Goal: Information Seeking & Learning: Learn about a topic

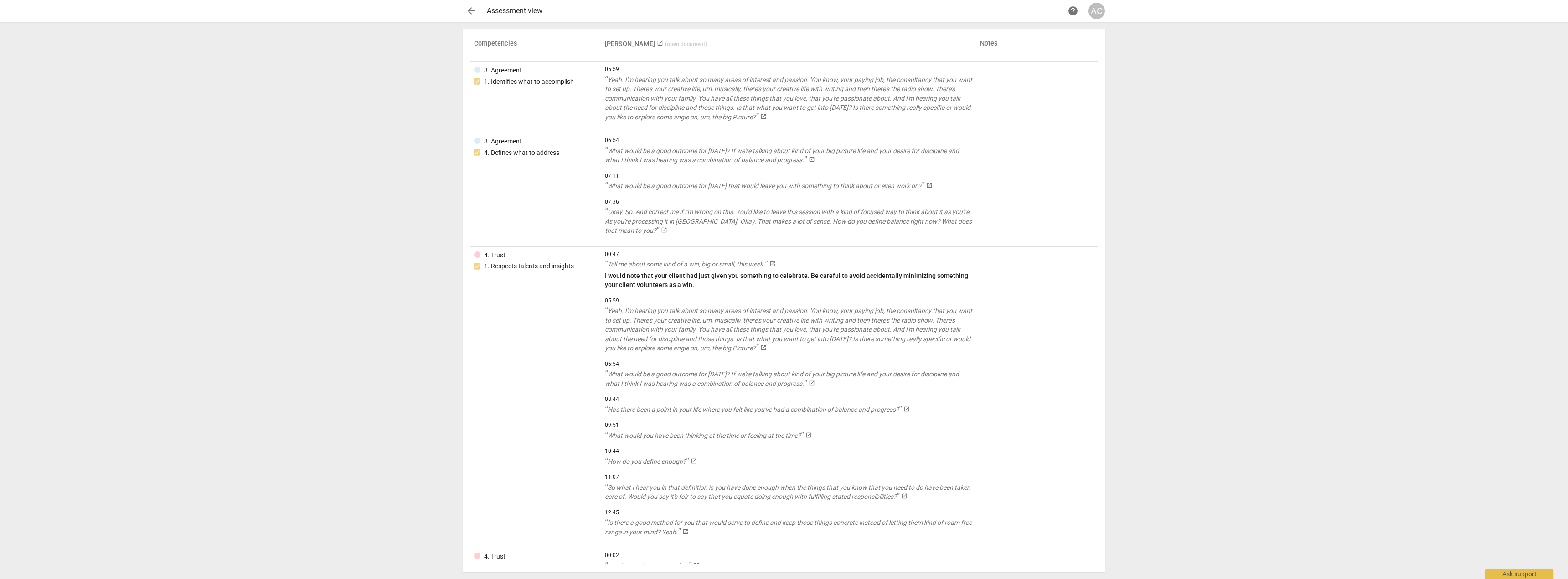
click at [467, 12] on span "arrow_back" at bounding box center [471, 11] width 11 height 11
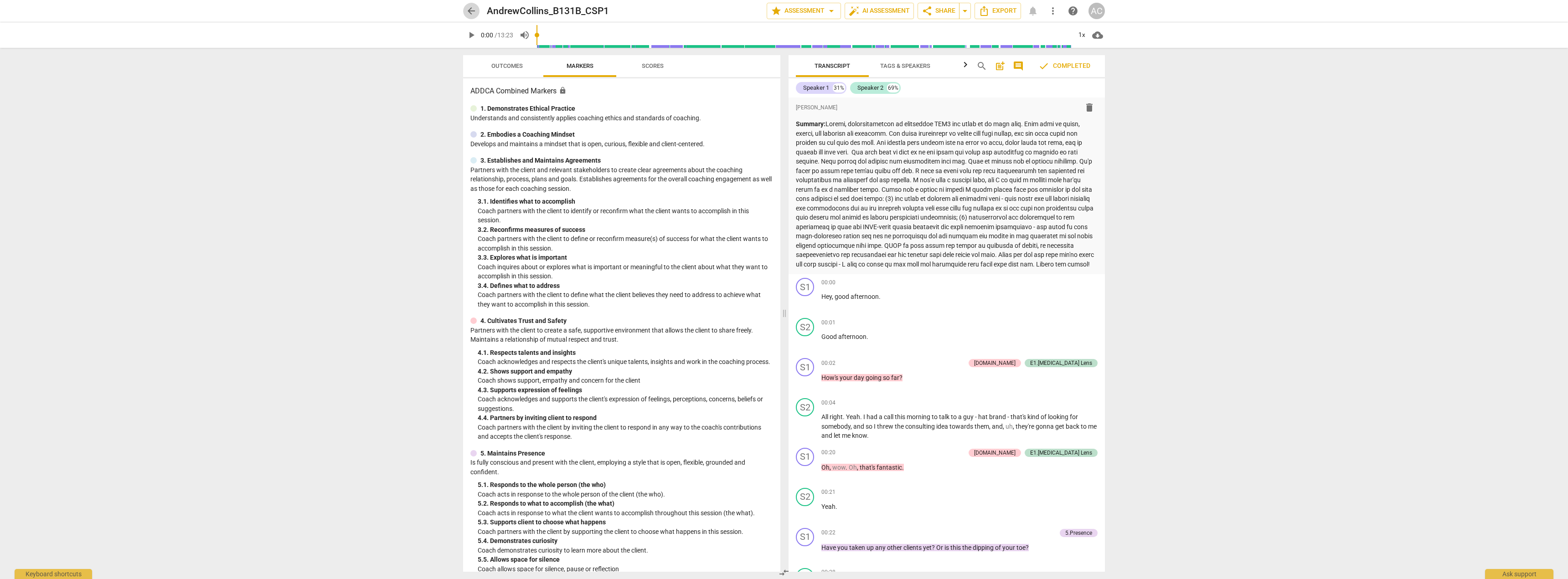
click at [474, 12] on span "arrow_back" at bounding box center [471, 11] width 11 height 11
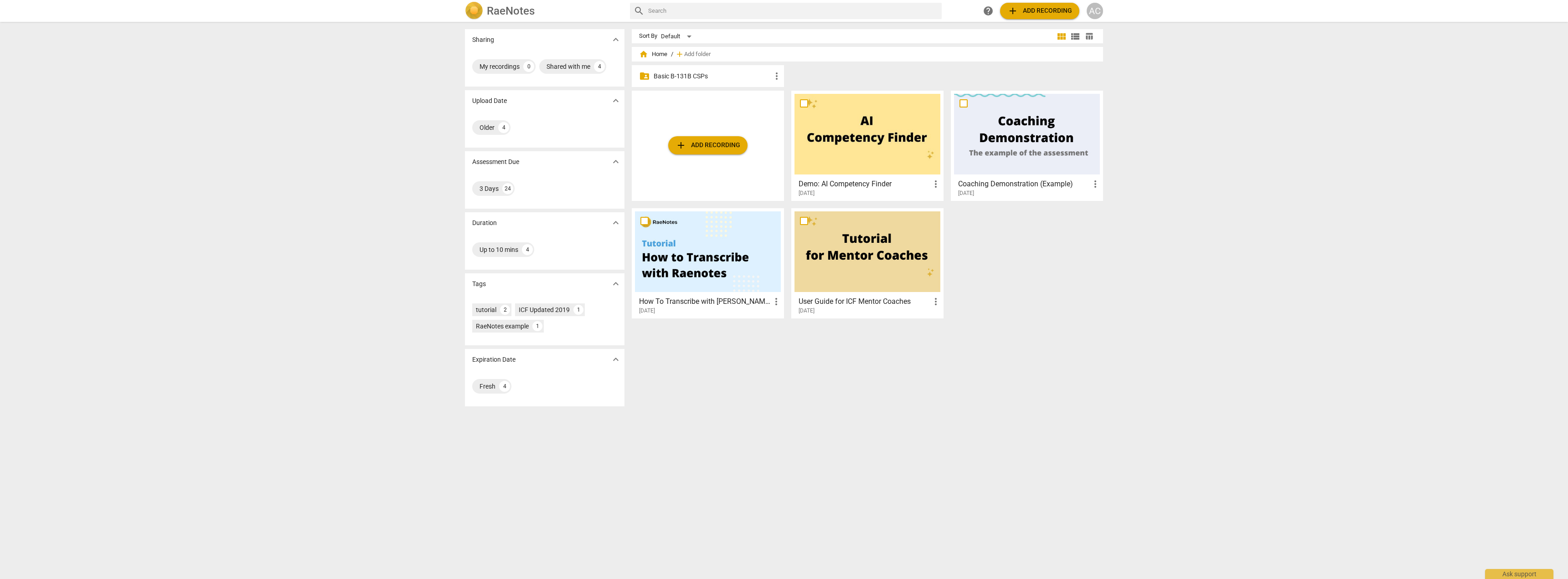
click at [719, 77] on p "Basic B-131B CSPs" at bounding box center [712, 77] width 117 height 10
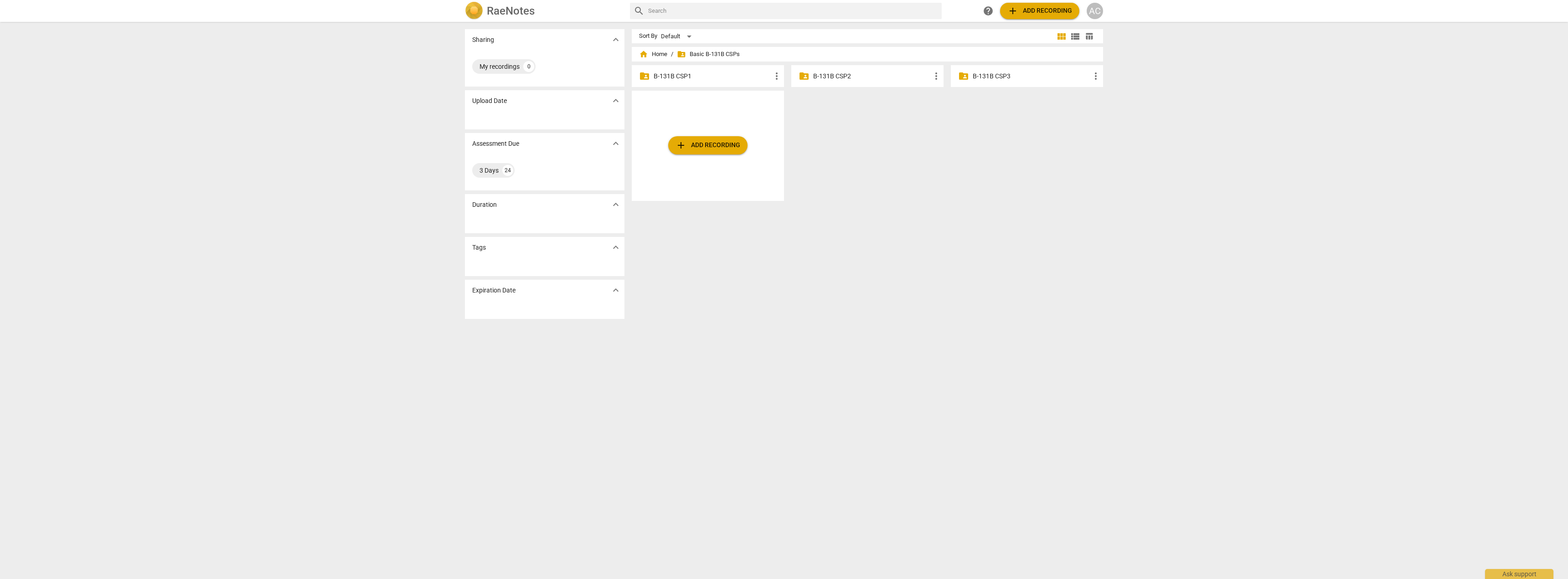
click at [718, 76] on p "B-131B CSP1" at bounding box center [712, 77] width 117 height 10
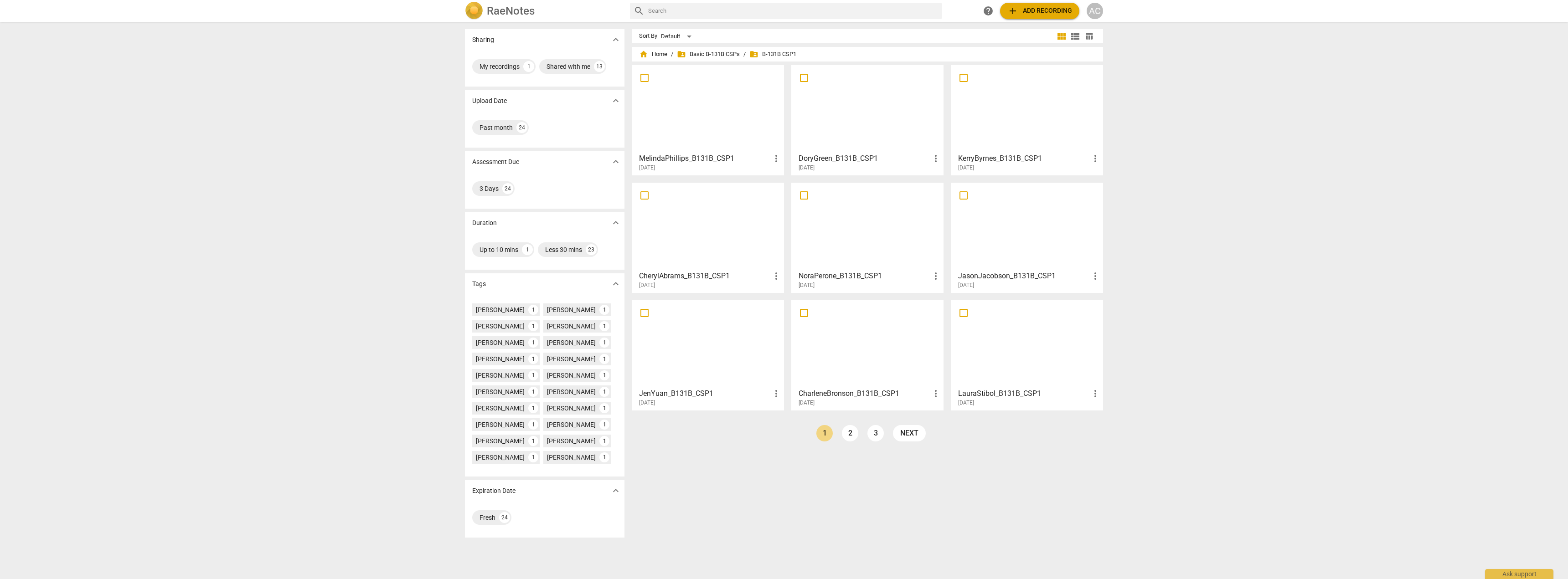
click at [728, 399] on div "[DATE]" at bounding box center [710, 403] width 142 height 8
click at [819, 159] on h3 "DoryGreen_B131B_CSP1" at bounding box center [864, 159] width 131 height 11
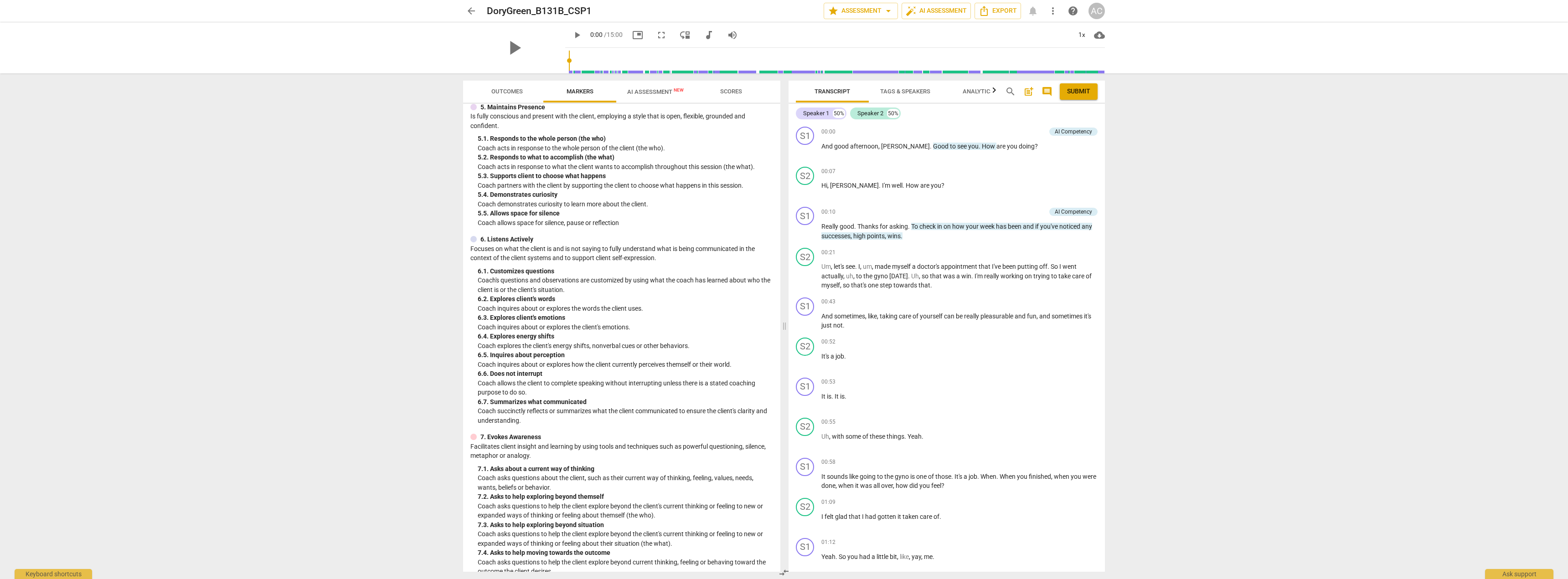
scroll to position [592, 0]
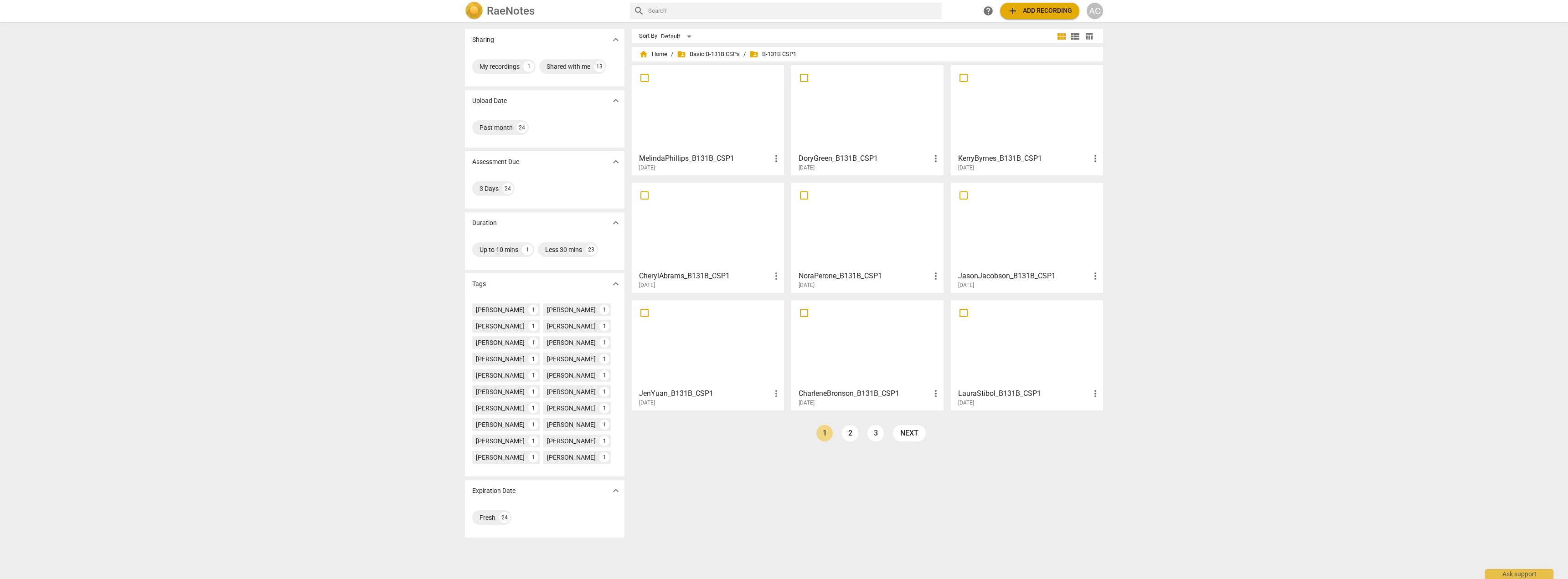
click at [1006, 251] on div at bounding box center [1027, 226] width 146 height 81
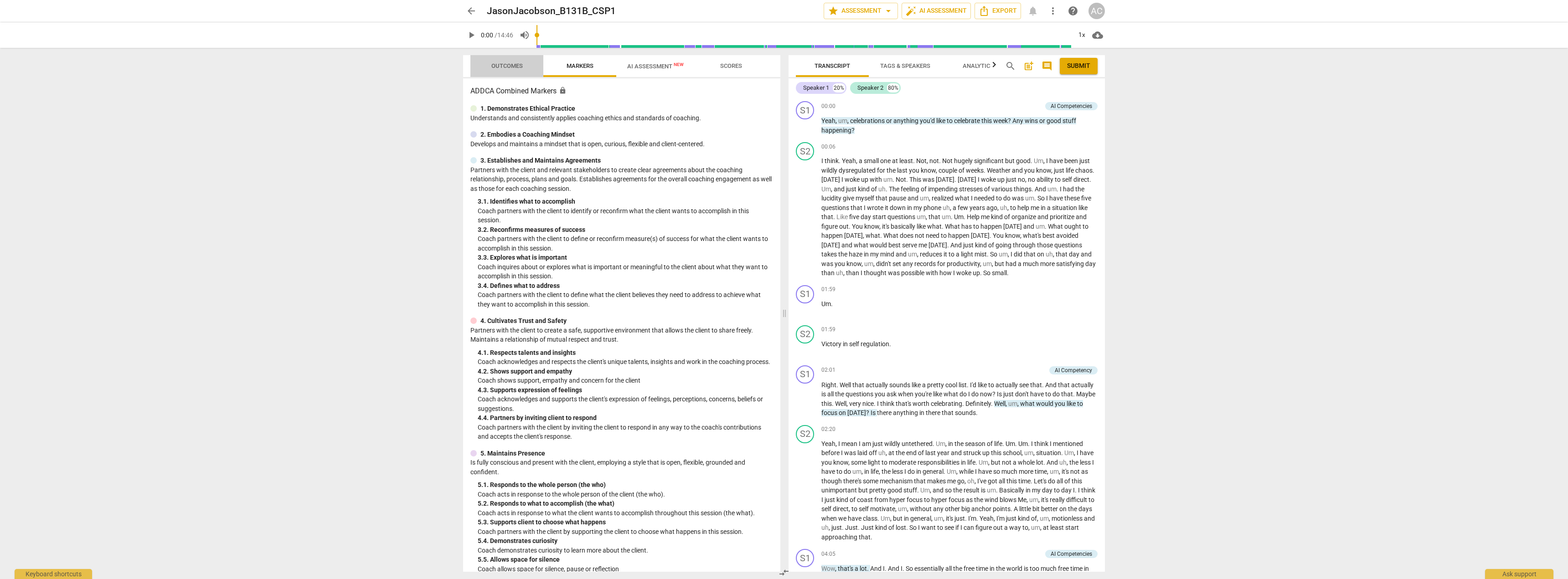
click at [514, 67] on span "Outcomes" at bounding box center [507, 66] width 32 height 7
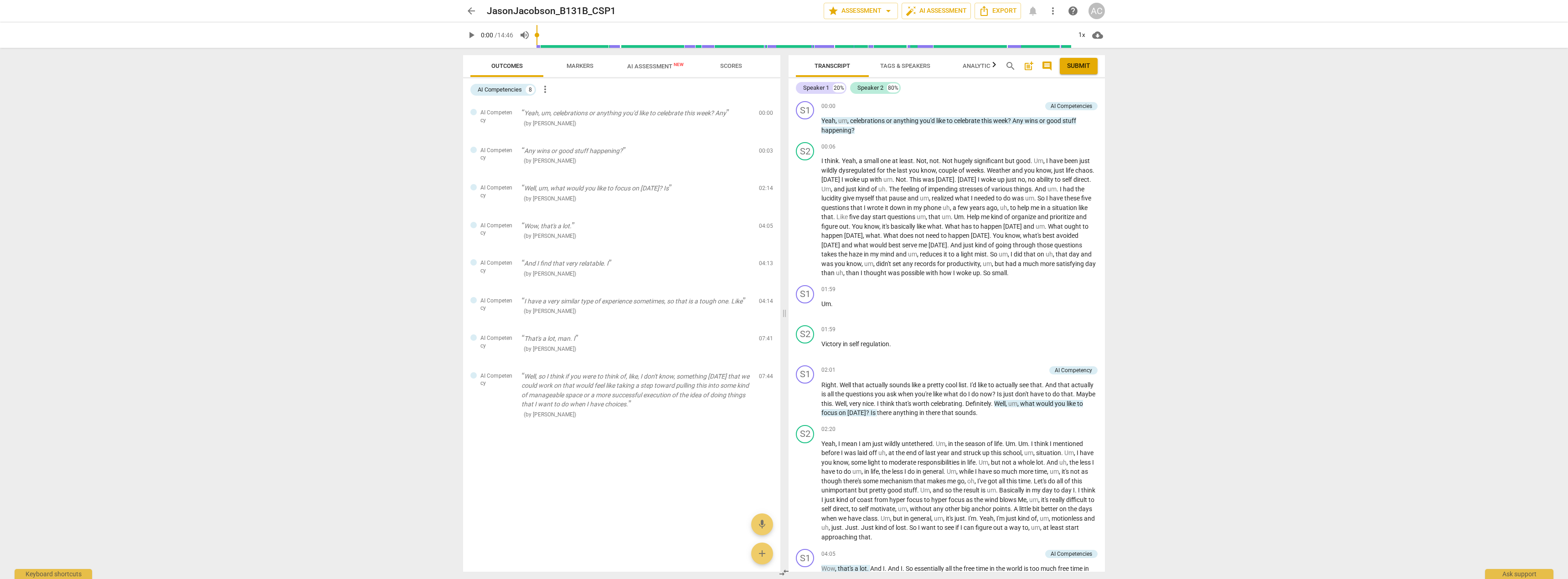
click at [729, 70] on span "Scores" at bounding box center [731, 66] width 44 height 12
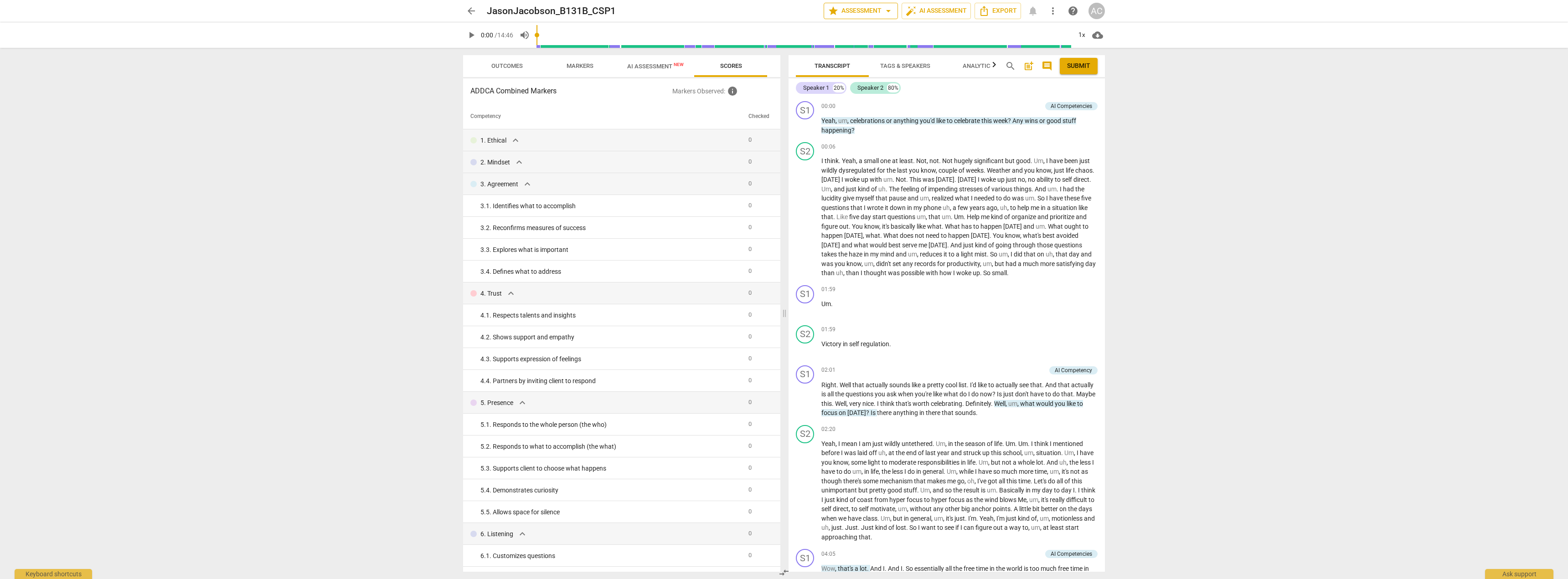
click at [865, 12] on span "star Assessment arrow_drop_down" at bounding box center [861, 11] width 66 height 11
click at [331, 178] on div at bounding box center [784, 290] width 1568 height 579
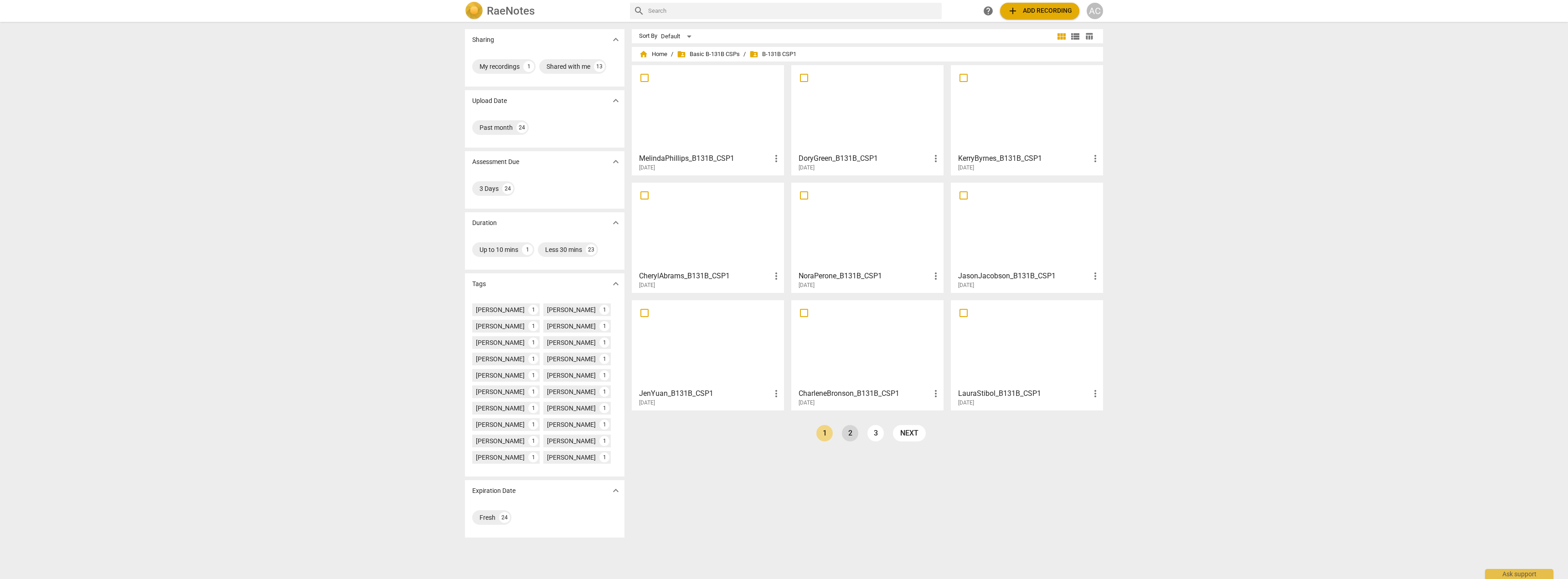
click at [847, 434] on link "2" at bounding box center [850, 433] width 16 height 16
click at [708, 367] on div at bounding box center [708, 344] width 146 height 81
click at [1010, 328] on div at bounding box center [1027, 344] width 146 height 81
click at [845, 433] on link "1" at bounding box center [845, 433] width 16 height 16
click at [709, 137] on div at bounding box center [708, 108] width 146 height 81
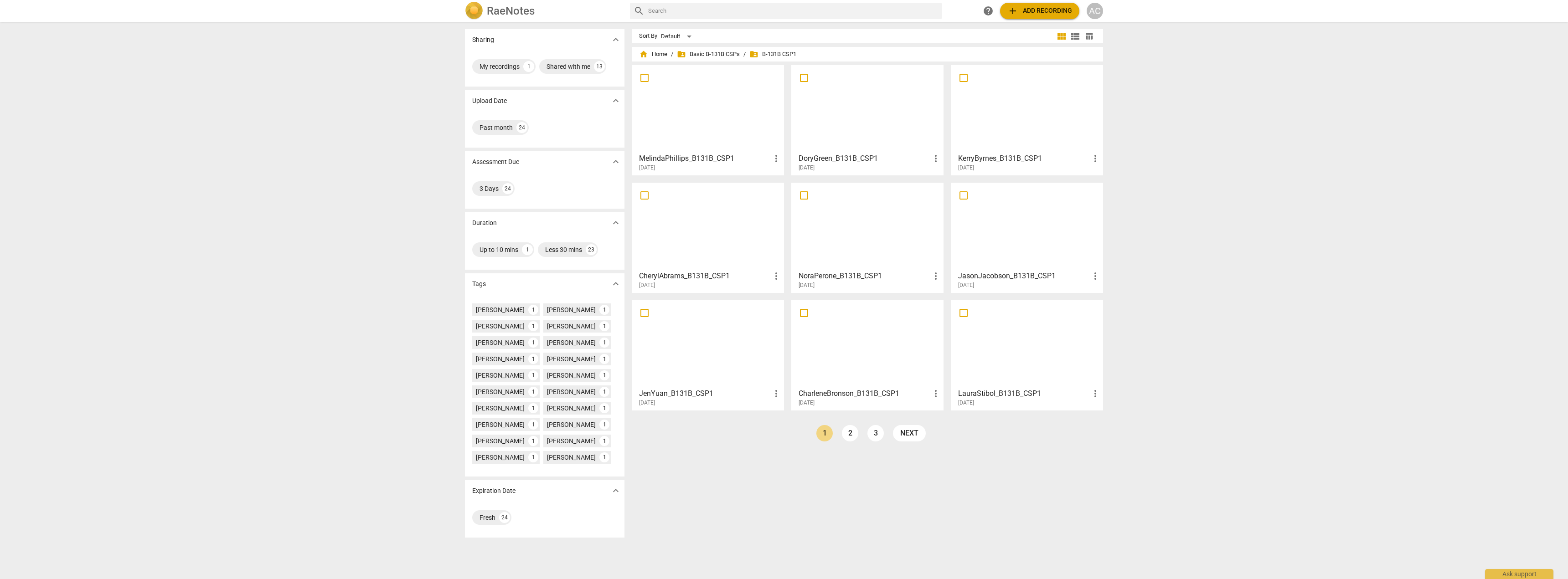
click at [878, 131] on div at bounding box center [867, 108] width 146 height 81
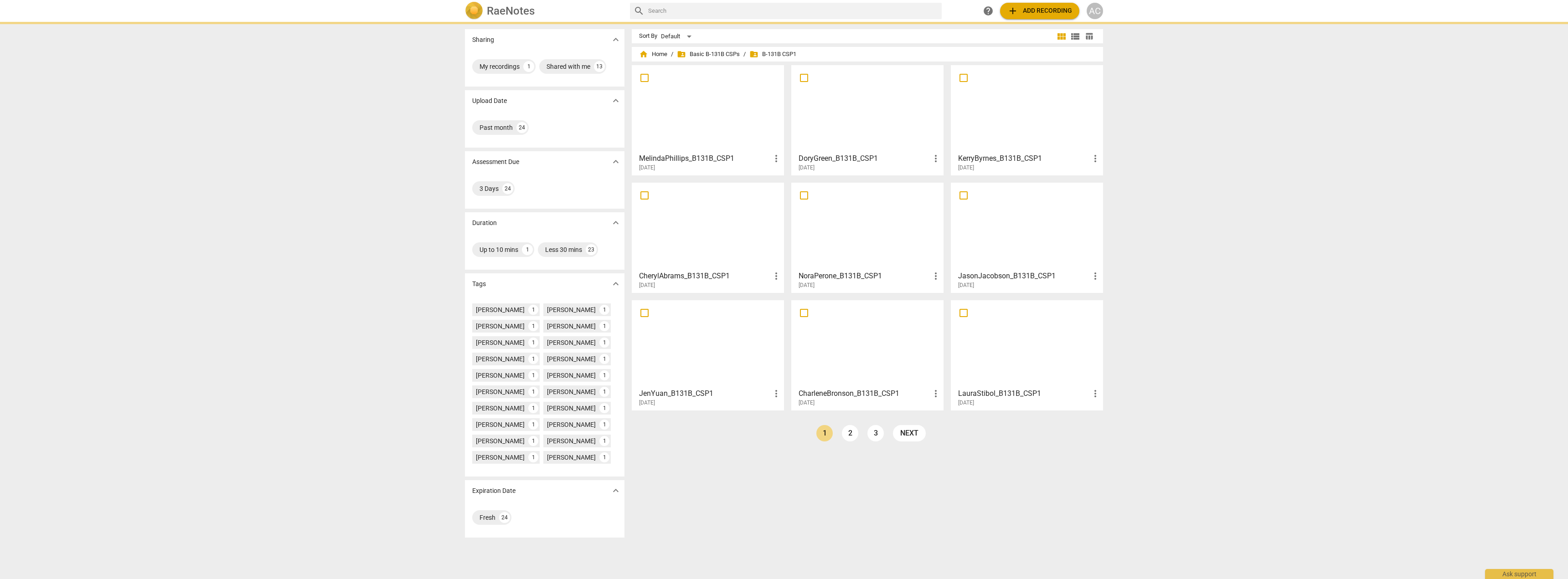
click at [1033, 108] on div at bounding box center [1027, 108] width 146 height 81
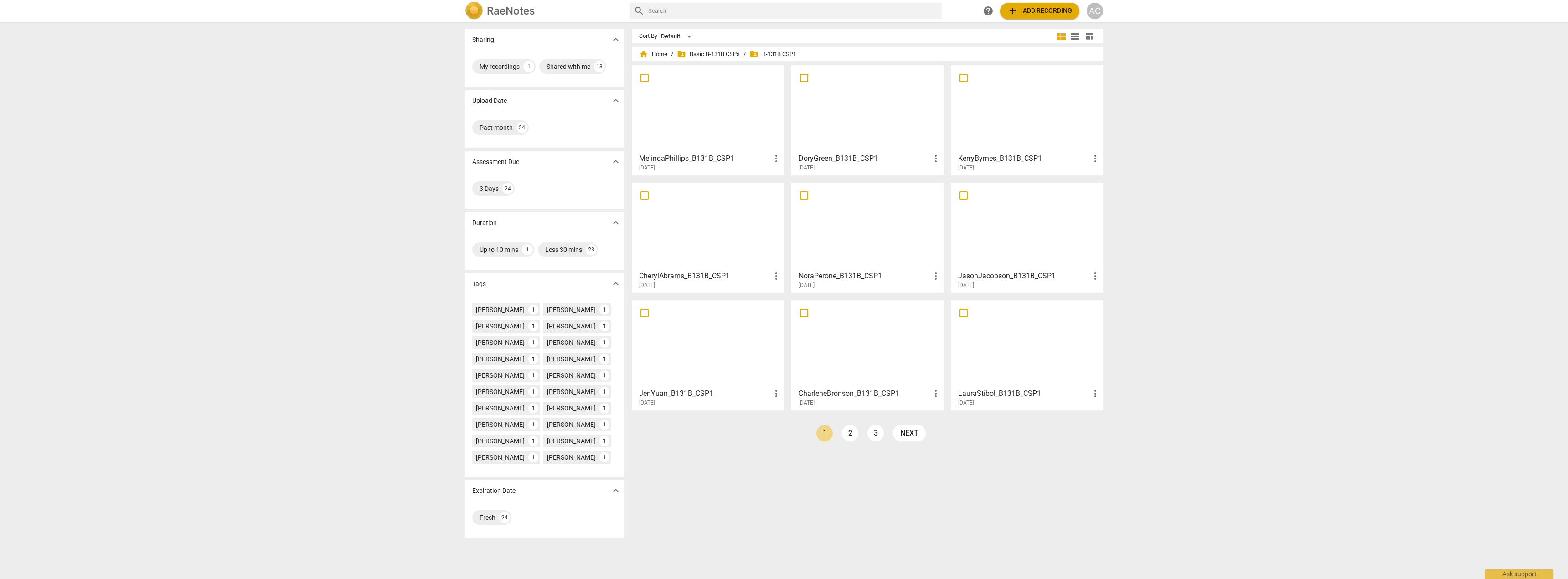
click at [741, 222] on div at bounding box center [708, 226] width 146 height 81
click at [854, 229] on div at bounding box center [867, 226] width 146 height 81
click at [994, 221] on div at bounding box center [1027, 226] width 146 height 81
click at [880, 336] on div at bounding box center [867, 344] width 146 height 81
click at [1017, 328] on div at bounding box center [1027, 344] width 146 height 81
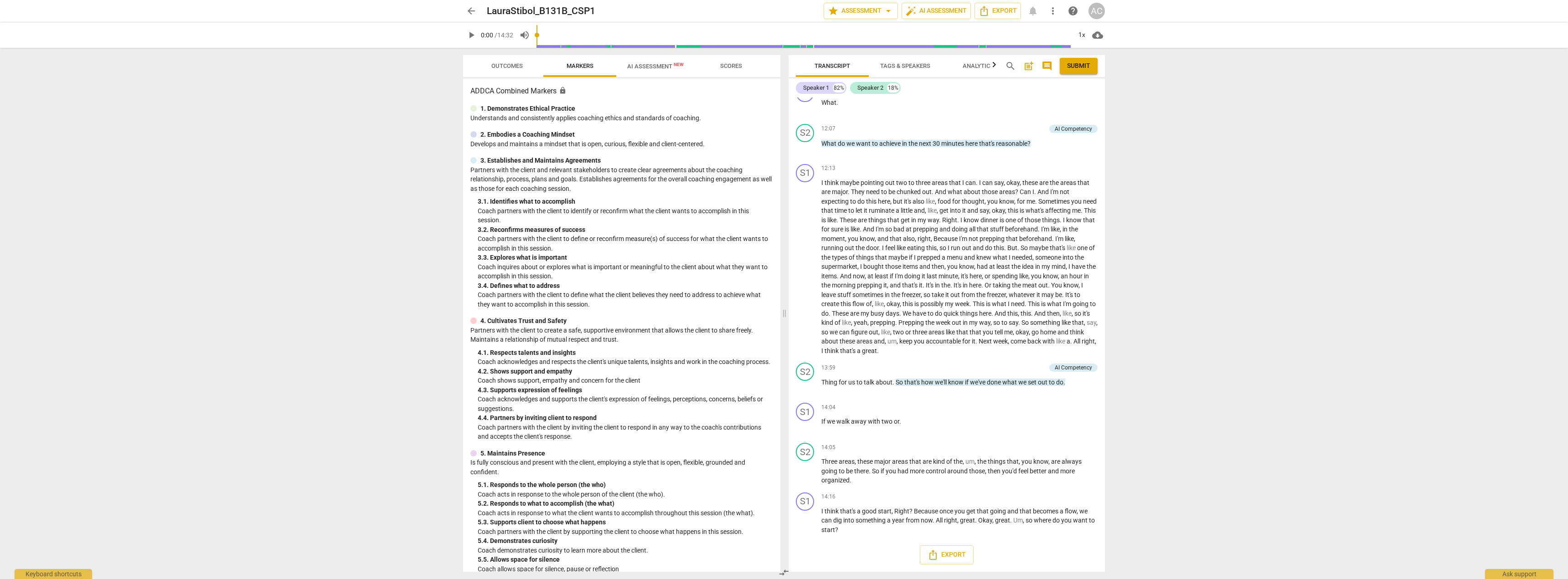
scroll to position [1933, 0]
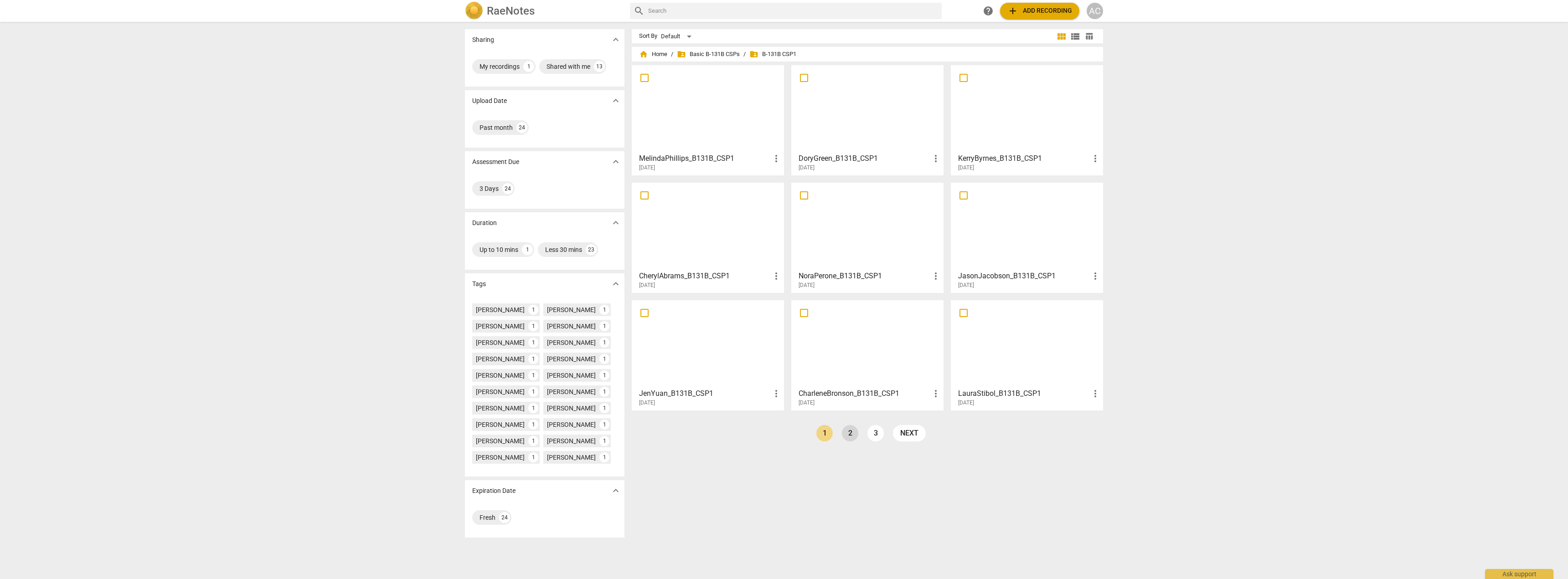
click at [847, 436] on link "2" at bounding box center [850, 433] width 16 height 16
click at [727, 114] on div at bounding box center [708, 108] width 146 height 81
click at [859, 113] on div at bounding box center [867, 108] width 146 height 81
click at [1037, 109] on div at bounding box center [1027, 108] width 146 height 81
click at [707, 250] on div at bounding box center [708, 226] width 146 height 81
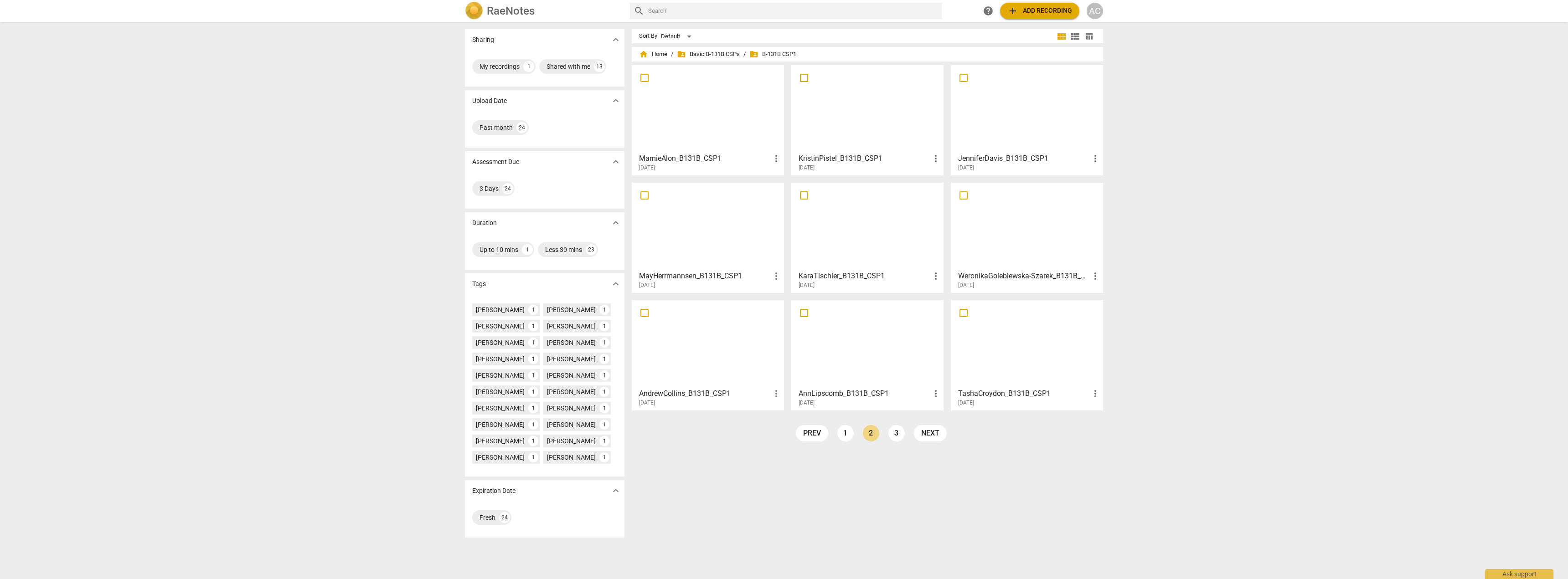
click at [870, 235] on div at bounding box center [867, 226] width 146 height 81
click at [1008, 240] on div at bounding box center [1027, 226] width 146 height 81
click at [895, 345] on div at bounding box center [867, 344] width 146 height 81
click at [1034, 350] on div at bounding box center [1027, 344] width 146 height 81
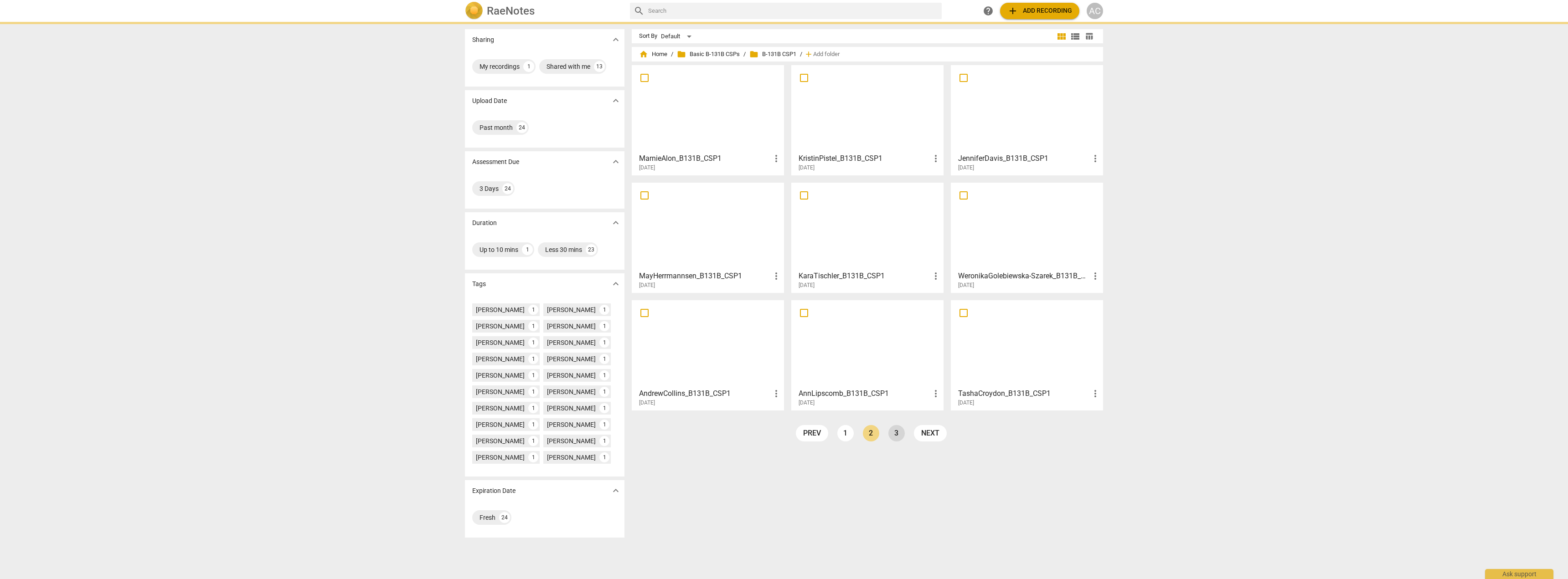
click at [897, 436] on link "3" at bounding box center [896, 433] width 16 height 16
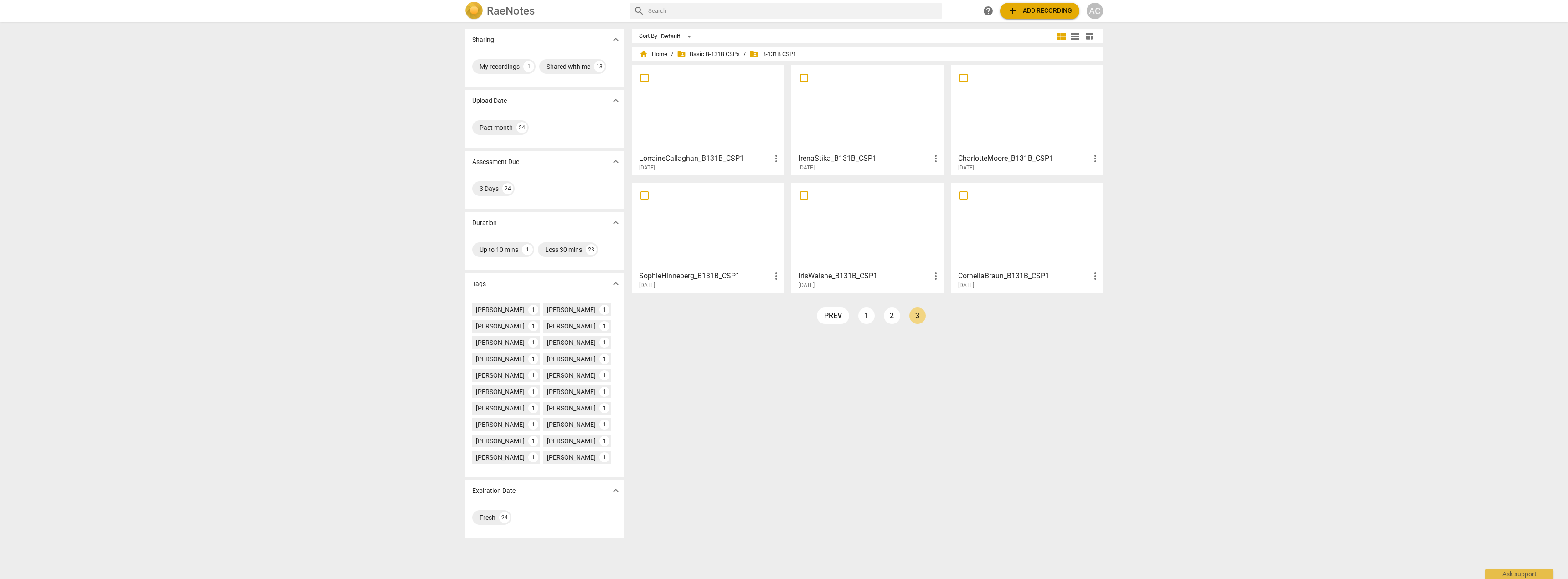
click at [710, 125] on div at bounding box center [708, 108] width 146 height 81
click at [850, 128] on div at bounding box center [867, 108] width 146 height 81
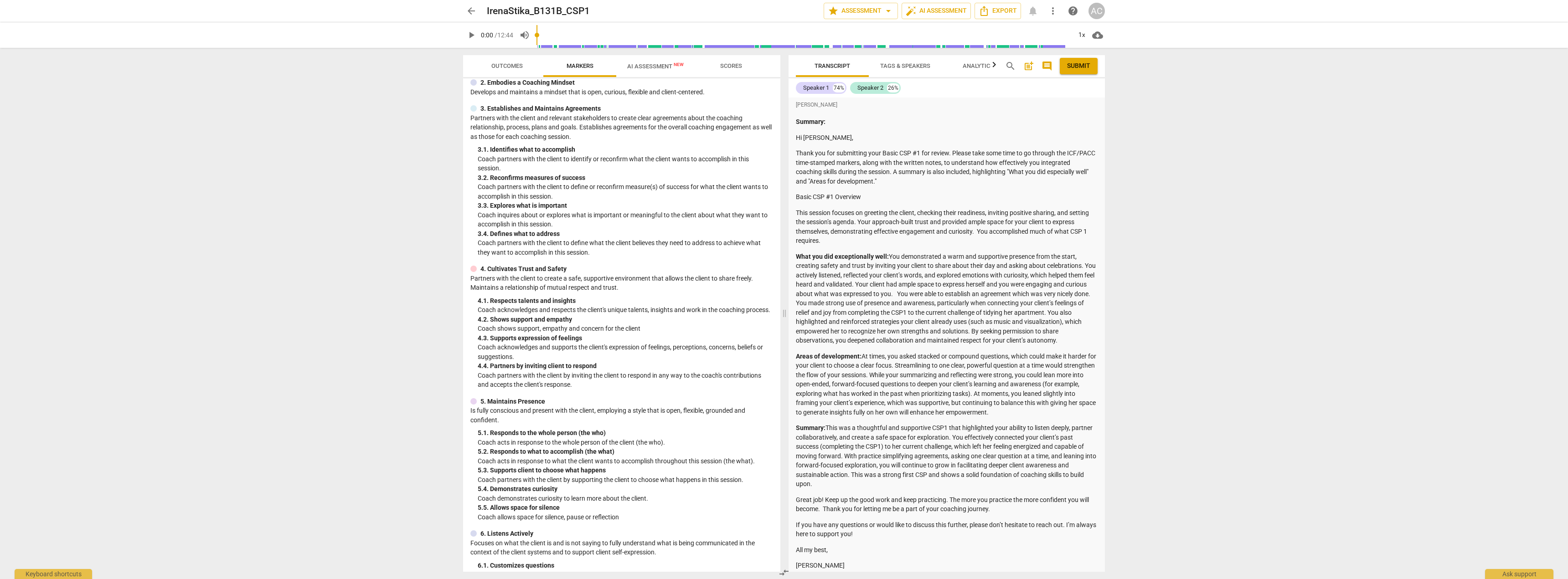
scroll to position [46, 0]
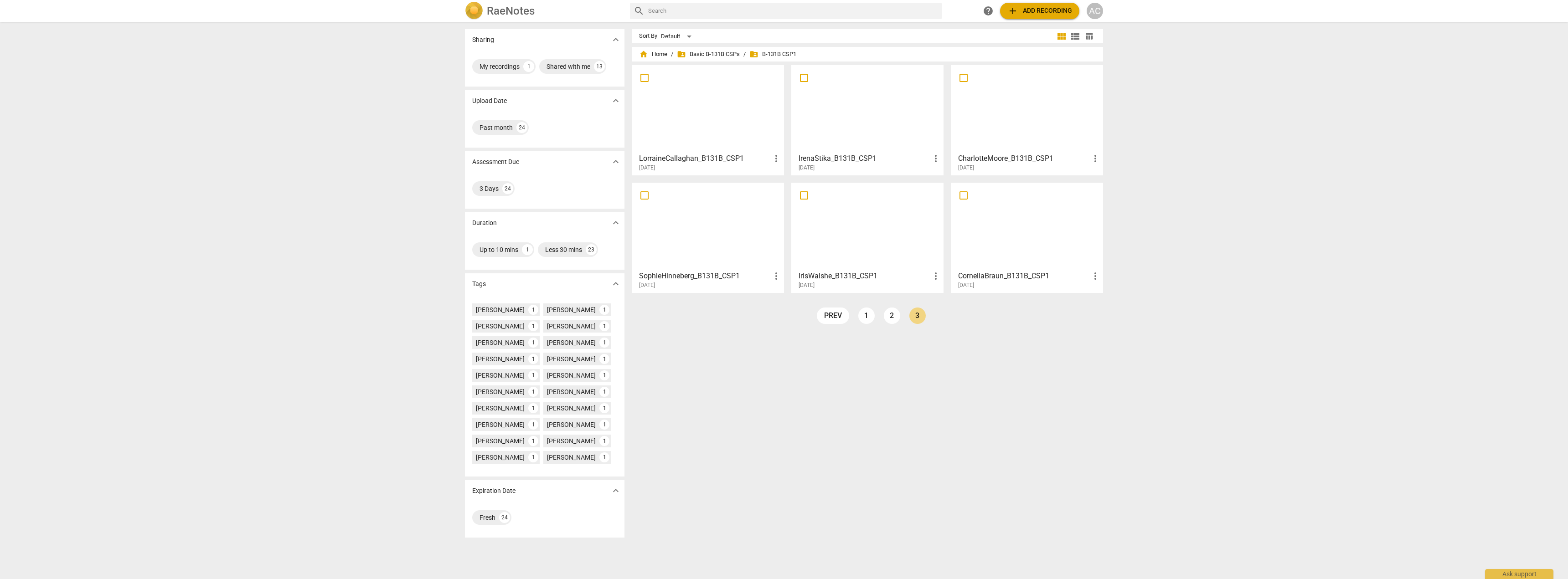
click at [849, 109] on div at bounding box center [867, 108] width 146 height 81
click at [1006, 111] on div at bounding box center [1027, 108] width 146 height 81
click at [684, 220] on div at bounding box center [708, 226] width 146 height 81
click at [899, 241] on div at bounding box center [867, 226] width 146 height 81
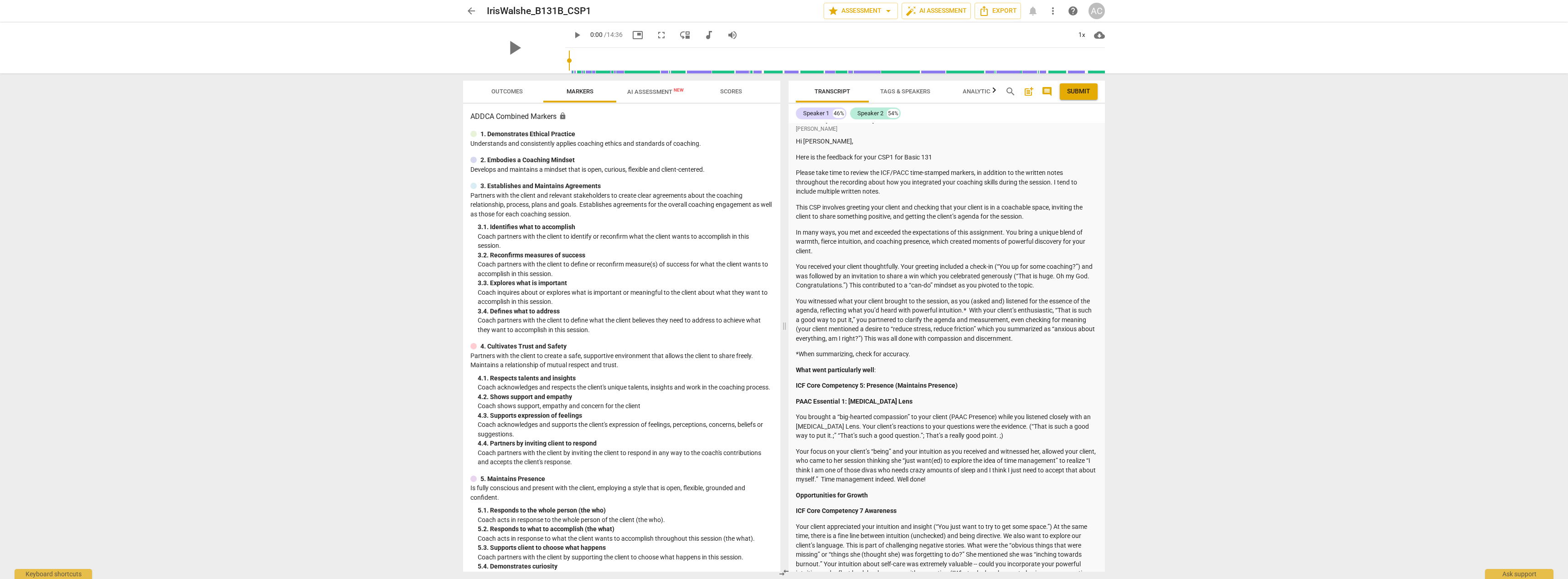
scroll to position [182, 0]
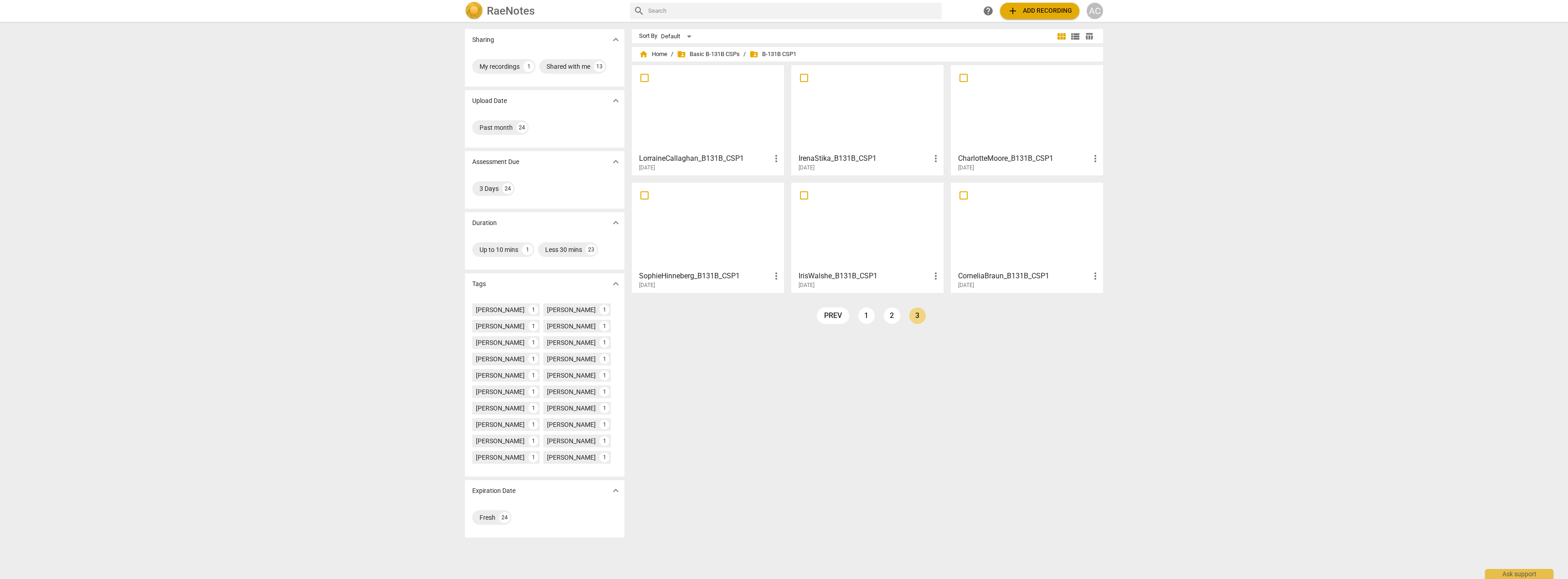
click at [1045, 238] on div at bounding box center [1027, 226] width 146 height 81
click at [884, 317] on link "2" at bounding box center [892, 315] width 16 height 16
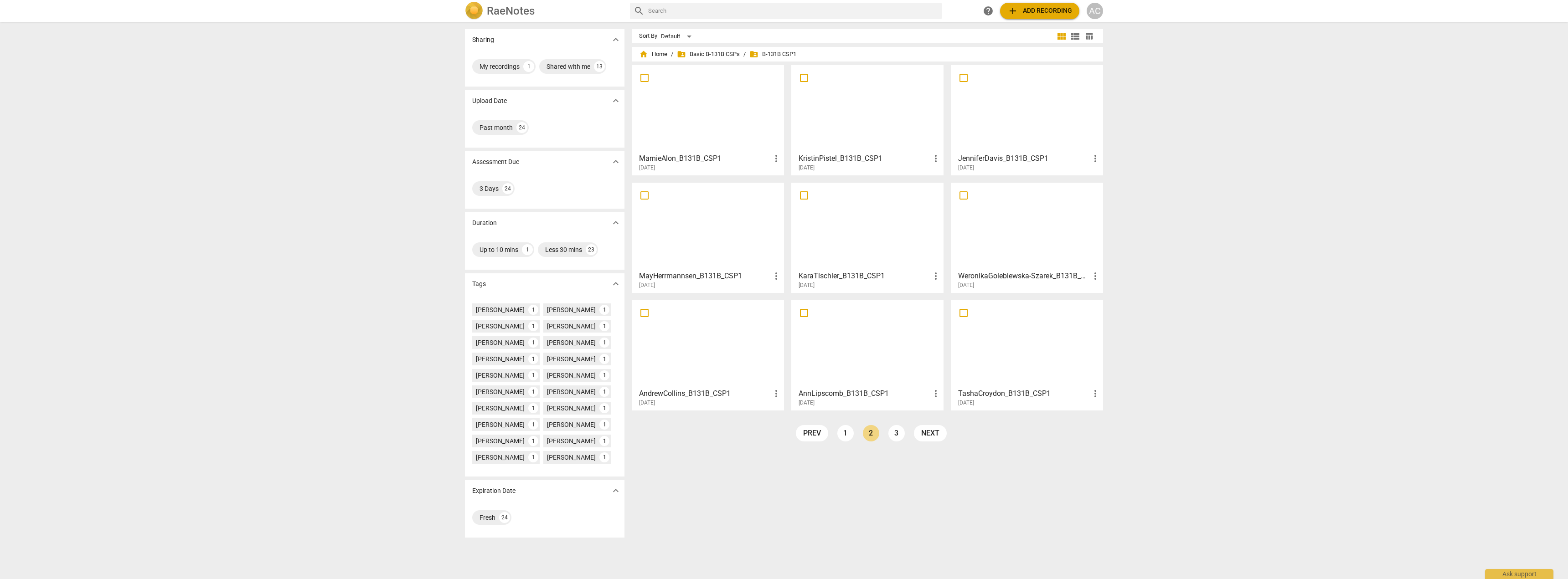
click at [691, 339] on div at bounding box center [708, 344] width 146 height 81
